Goal: Task Accomplishment & Management: Use online tool/utility

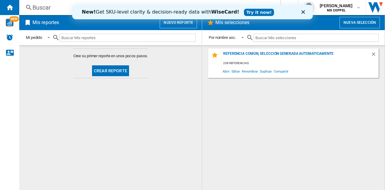
click at [79, 36] on input "text" at bounding box center [128, 38] width 136 height 8
click at [50, 38] on span at bounding box center [46, 37] width 7 height 5
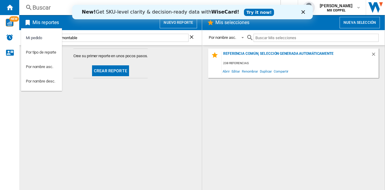
click at [81, 38] on md-backdrop at bounding box center [192, 95] width 385 height 190
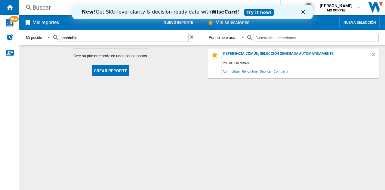
click at [82, 37] on input "montable" at bounding box center [124, 38] width 129 height 8
type input "m"
type input "prinsel"
click at [112, 73] on button "Crear reporte" at bounding box center [110, 70] width 37 height 11
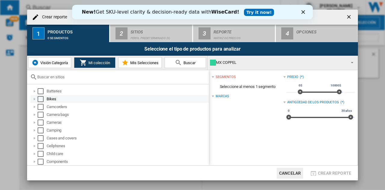
click at [42, 98] on div "Select" at bounding box center [41, 99] width 6 height 6
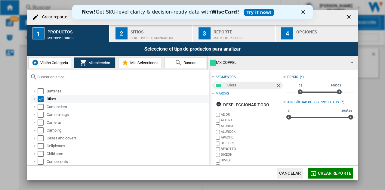
click at [41, 98] on div "Select" at bounding box center [41, 99] width 6 height 6
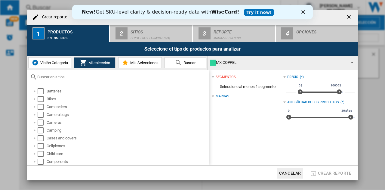
click at [302, 11] on icon "Cerrar" at bounding box center [303, 12] width 4 height 4
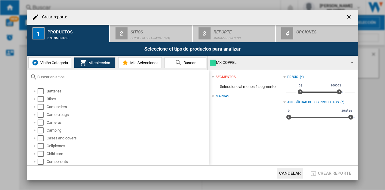
click at [349, 17] on ng-md-icon "getI18NText('BUTTONS.CLOSE_DIALOG')" at bounding box center [349, 17] width 7 height 7
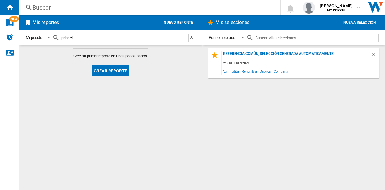
click at [182, 21] on button "Nuevo reporte" at bounding box center [178, 22] width 37 height 11
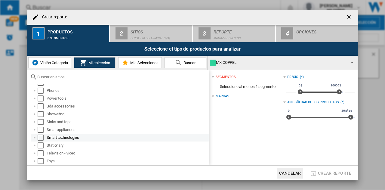
scroll to position [331, 0]
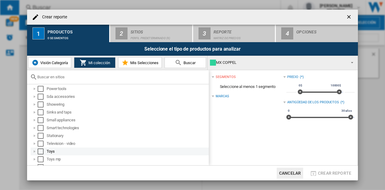
click at [40, 150] on div "Select" at bounding box center [41, 151] width 6 height 6
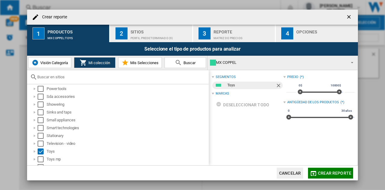
click at [325, 171] on span "Crear reporte" at bounding box center [334, 173] width 33 height 5
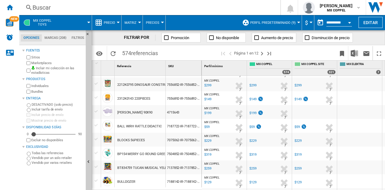
scroll to position [641, 0]
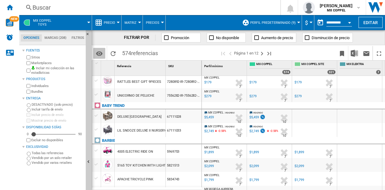
click at [100, 54] on md-icon "Opciones" at bounding box center [99, 53] width 7 height 7
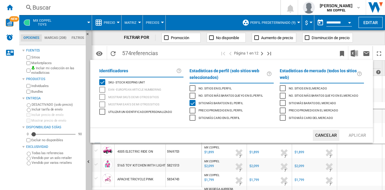
click at [184, 49] on md-backdrop at bounding box center [192, 95] width 385 height 190
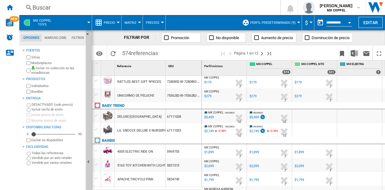
click at [306, 39] on ng-md-icon at bounding box center [307, 38] width 6 height 6
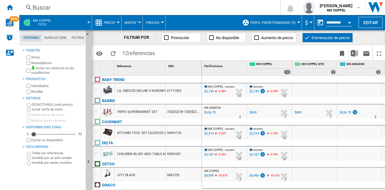
click at [254, 37] on ng-md-icon at bounding box center [257, 38] width 6 height 6
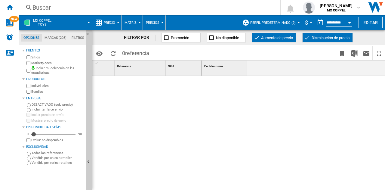
click at [257, 37] on ng-md-icon at bounding box center [257, 38] width 6 height 6
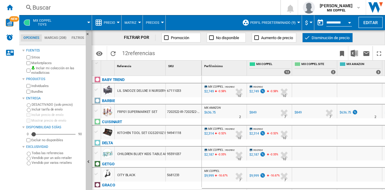
click at [308, 38] on ng-md-icon at bounding box center [307, 38] width 6 height 6
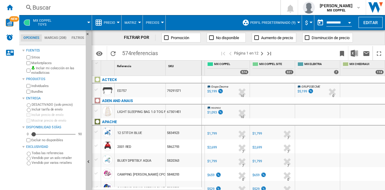
scroll to position [0, 42]
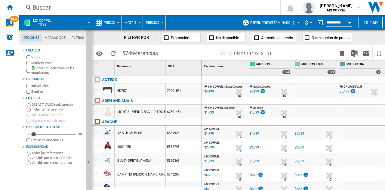
click at [162, 24] on md-menu "Precios Precios Brechas Vendido" at bounding box center [154, 22] width 23 height 15
click at [160, 21] on button "Precios" at bounding box center [154, 22] width 17 height 15
click at [160, 21] on md-backdrop at bounding box center [192, 95] width 385 height 190
click at [139, 21] on md-menu "Matriz [GEOGRAPHIC_DATA] Clasificación" at bounding box center [132, 22] width 21 height 15
click at [138, 21] on button "Matriz" at bounding box center [132, 22] width 15 height 15
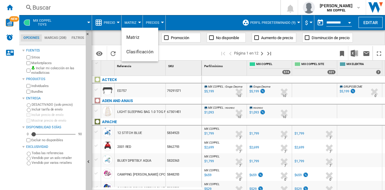
click at [117, 23] on md-backdrop at bounding box center [192, 95] width 385 height 190
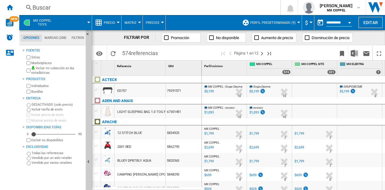
click at [117, 23] on div at bounding box center [118, 23] width 3 height 2
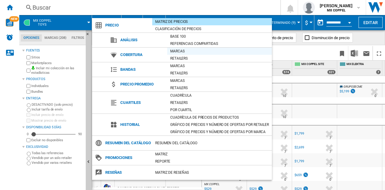
click at [174, 52] on div "Marcas" at bounding box center [219, 51] width 105 height 6
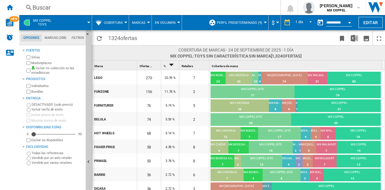
click at [127, 23] on md-menu "Cobertura Precio Matriz de precios Clasificación de precios Análisis Base 100 R…" at bounding box center [110, 22] width 37 height 15
click at [128, 24] on md-menu "Cobertura Precio Matriz de precios Clasificación de precios Análisis Base 100 R…" at bounding box center [110, 22] width 37 height 15
click at [126, 23] on div at bounding box center [125, 23] width 3 height 2
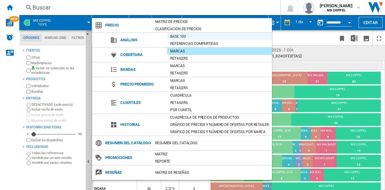
click at [182, 38] on div "Base 100" at bounding box center [219, 36] width 105 height 6
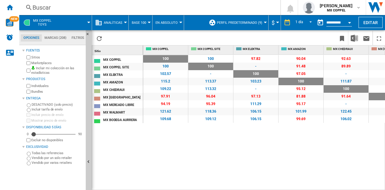
click at [126, 22] on div at bounding box center [125, 23] width 3 height 2
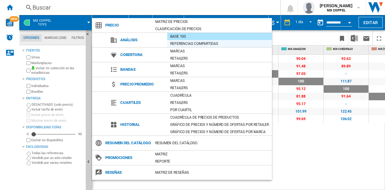
click at [188, 44] on div "Referencias compartidas" at bounding box center [219, 44] width 105 height 6
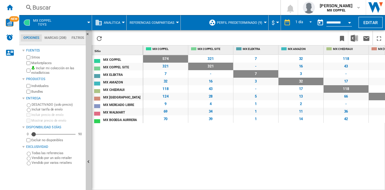
click at [122, 21] on button "Analítica" at bounding box center [114, 22] width 20 height 15
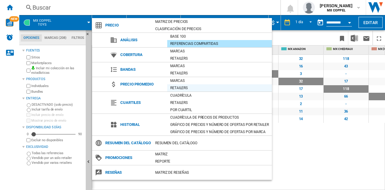
click at [187, 87] on div "Retailers" at bounding box center [219, 88] width 105 height 6
